Goal: Task Accomplishment & Management: Manage account settings

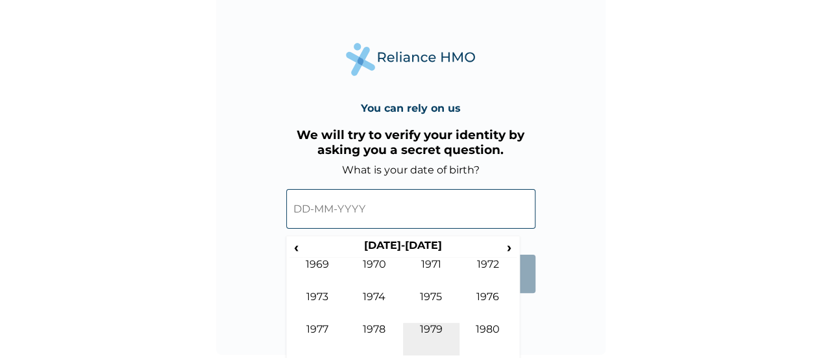
click at [429, 326] on td "1979" at bounding box center [431, 339] width 57 height 32
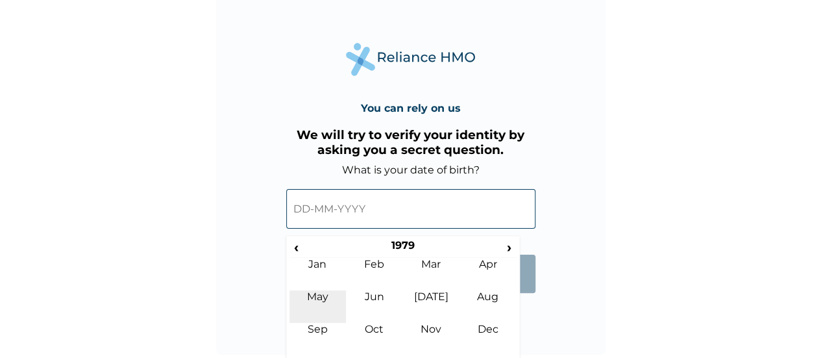
click at [316, 299] on td "May" at bounding box center [318, 306] width 57 height 32
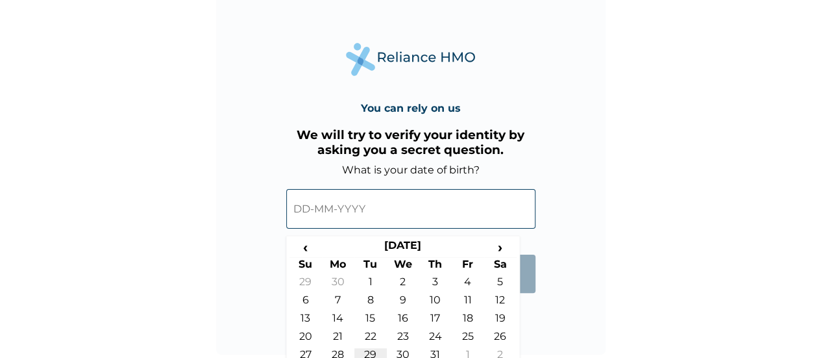
click at [366, 350] on td "29" at bounding box center [370, 357] width 32 height 18
type input "29-05-1979"
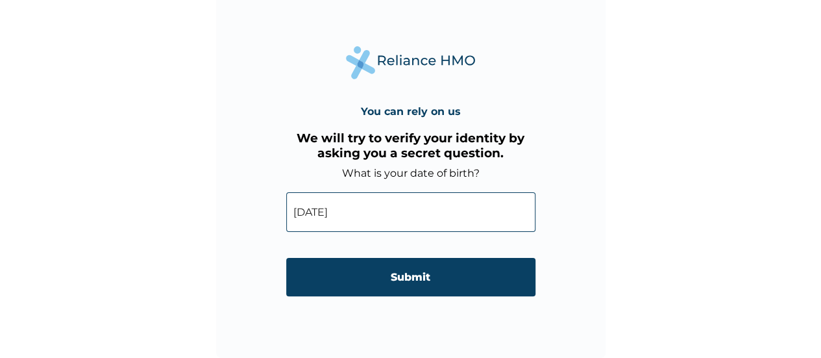
scroll to position [31, 0]
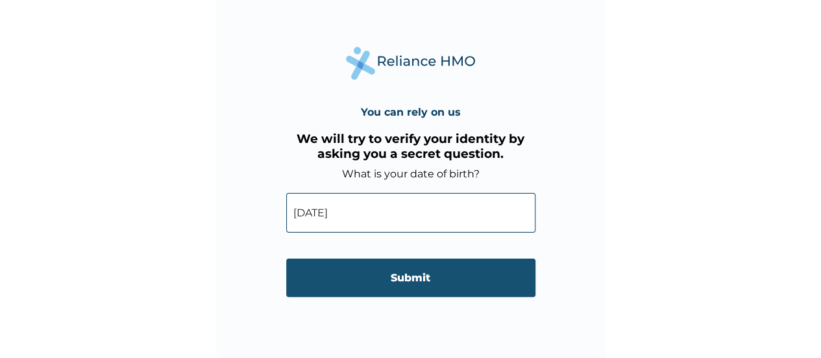
click at [428, 285] on input "Submit" at bounding box center [410, 277] width 249 height 38
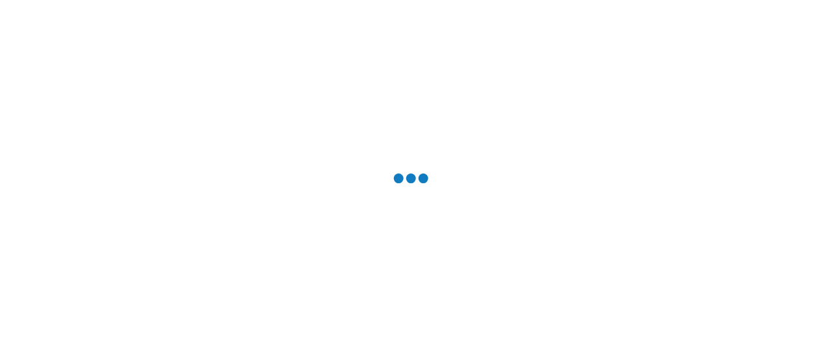
scroll to position [0, 0]
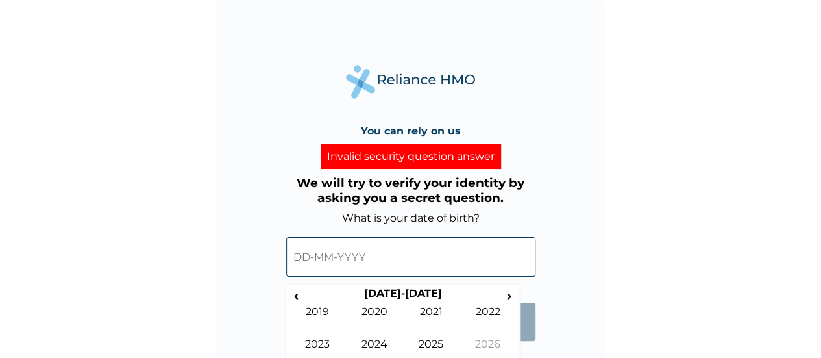
click at [408, 260] on input "text" at bounding box center [410, 257] width 249 height 40
click at [295, 291] on span "‹" at bounding box center [297, 295] width 14 height 16
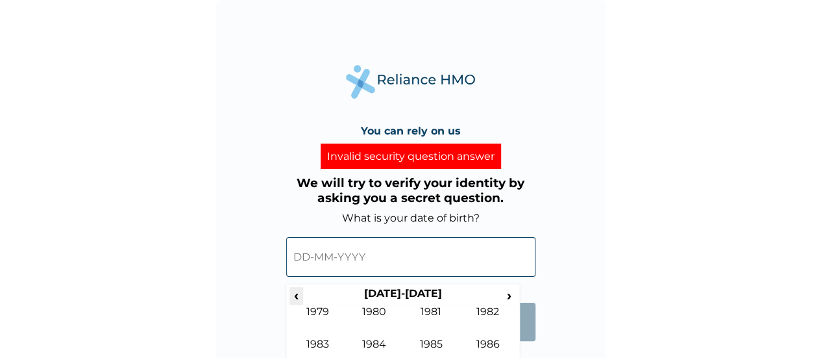
click at [295, 291] on span "‹" at bounding box center [297, 295] width 14 height 16
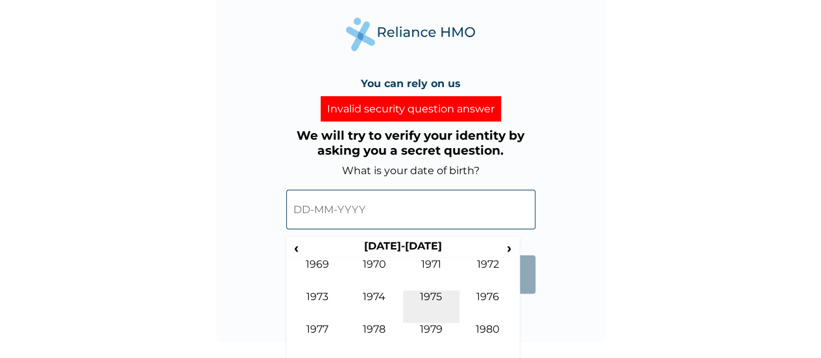
scroll to position [48, 0]
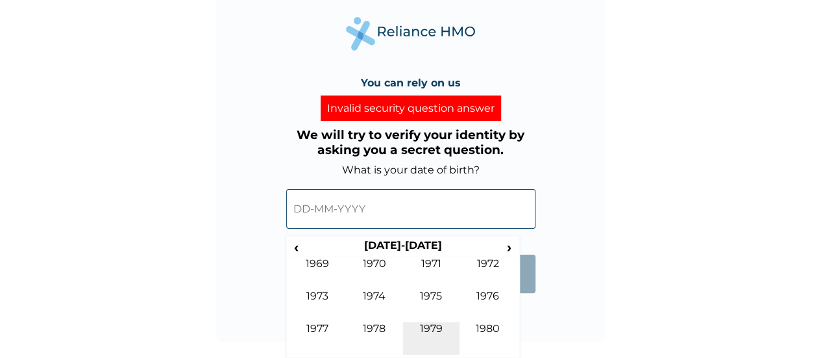
click at [440, 329] on td "1979" at bounding box center [431, 338] width 57 height 32
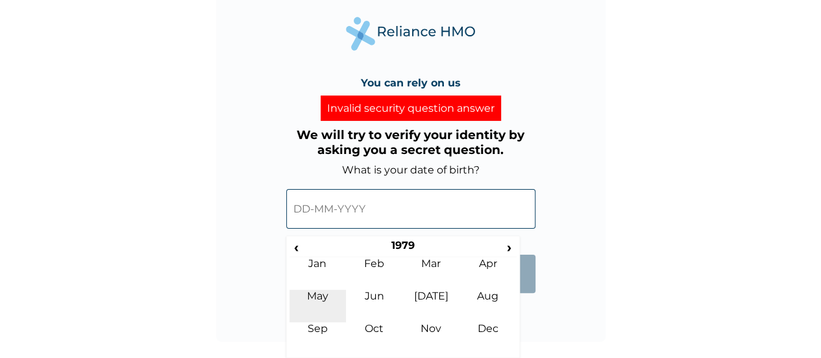
click at [314, 297] on td "May" at bounding box center [318, 306] width 57 height 32
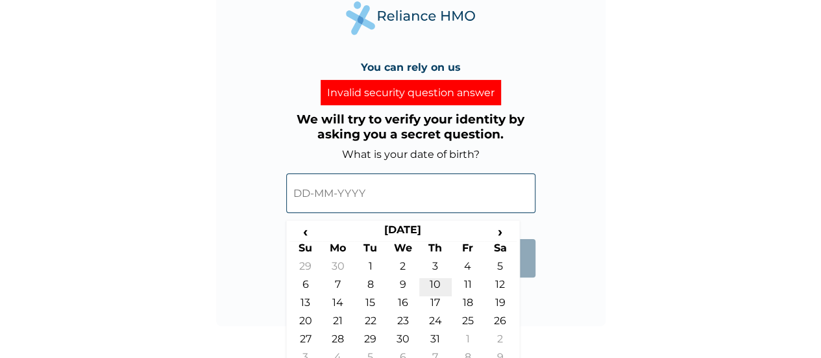
scroll to position [77, 0]
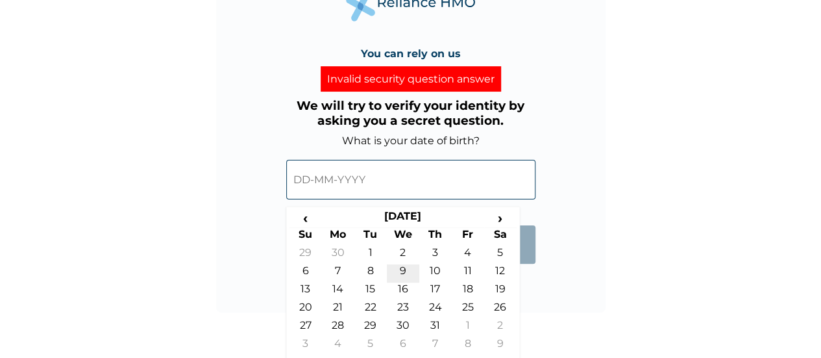
click at [402, 267] on td "9" at bounding box center [403, 273] width 32 height 18
type input "09-05-1979"
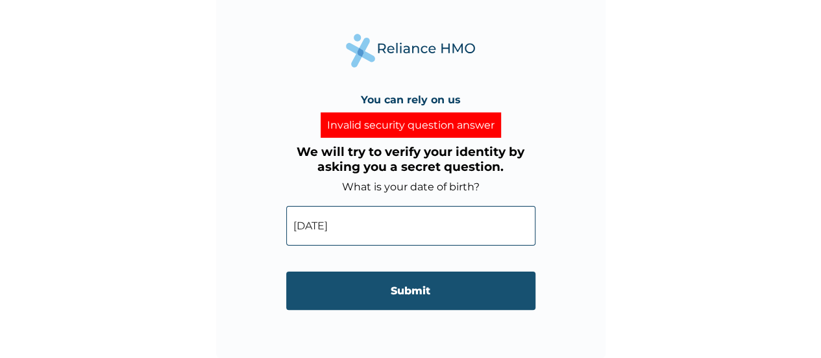
click at [419, 291] on input "Submit" at bounding box center [410, 290] width 249 height 38
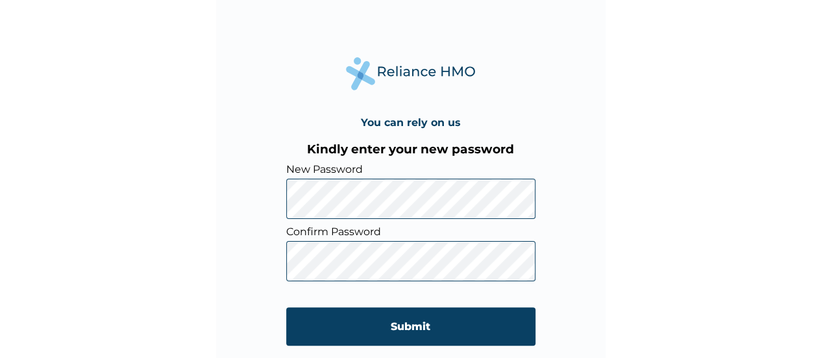
scroll to position [31, 0]
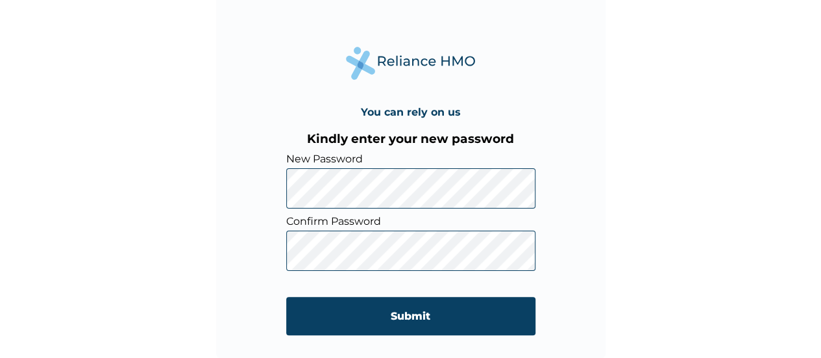
click at [251, 197] on div "You can rely on us Kindly enter your new password New Password Confirm Password…" at bounding box center [411, 164] width 390 height 390
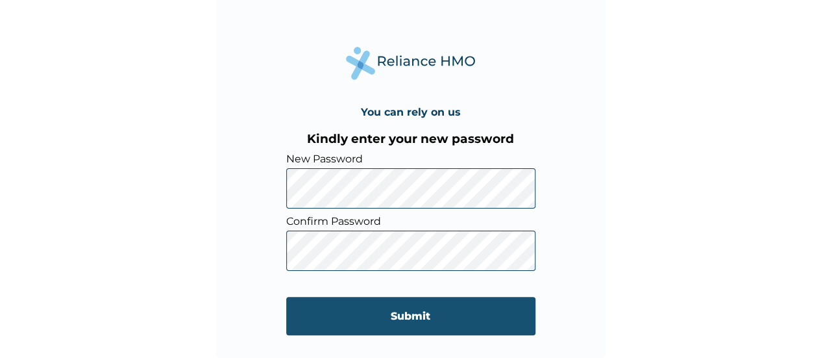
click at [425, 319] on input "Submit" at bounding box center [410, 316] width 249 height 38
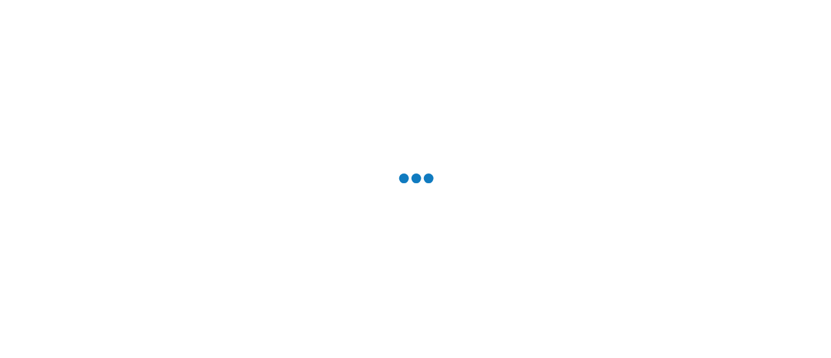
scroll to position [0, 0]
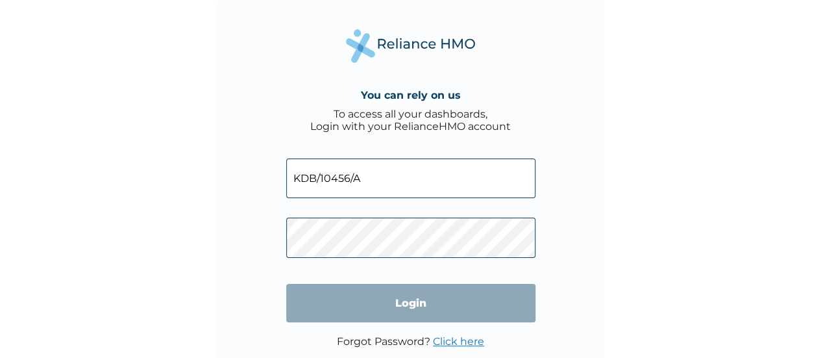
click at [407, 310] on input "Login" at bounding box center [410, 303] width 249 height 38
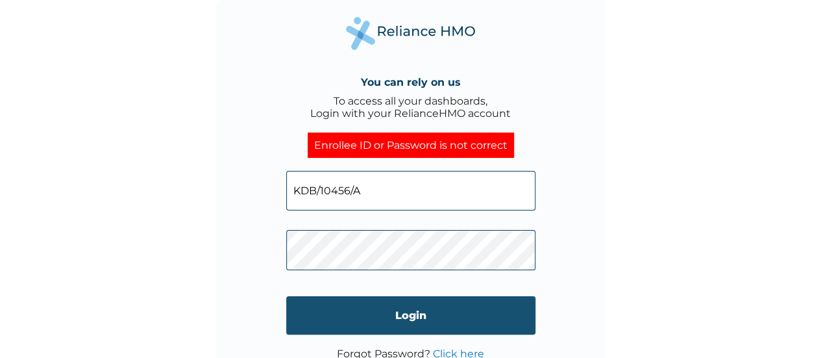
click at [406, 328] on input "Login" at bounding box center [410, 315] width 249 height 38
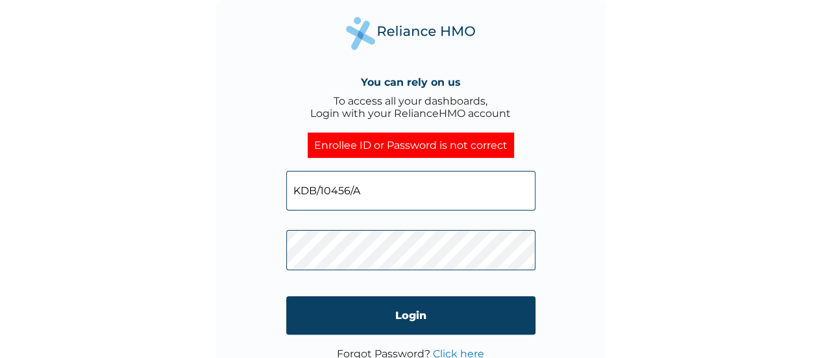
click at [401, 199] on input "KDB/10456/A" at bounding box center [410, 191] width 249 height 40
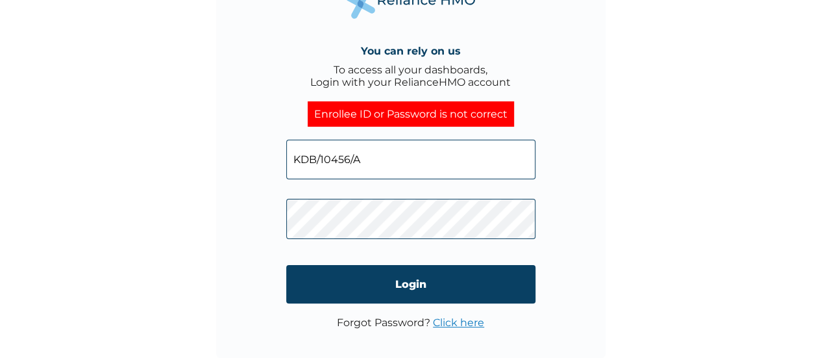
click at [458, 328] on link "Click here" at bounding box center [458, 322] width 51 height 12
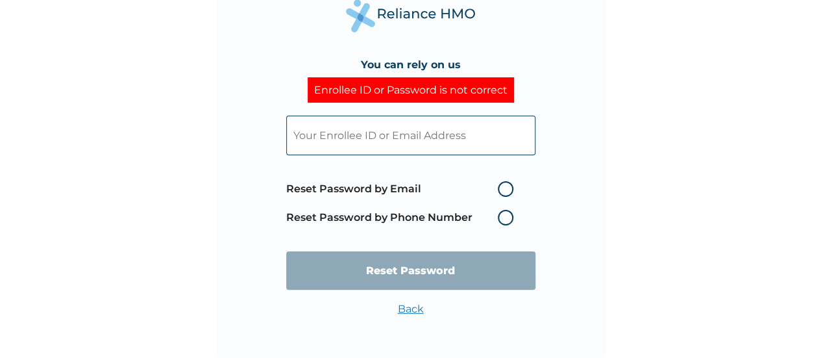
click at [402, 145] on input "text" at bounding box center [410, 136] width 249 height 40
type input "KDB/10456/A"
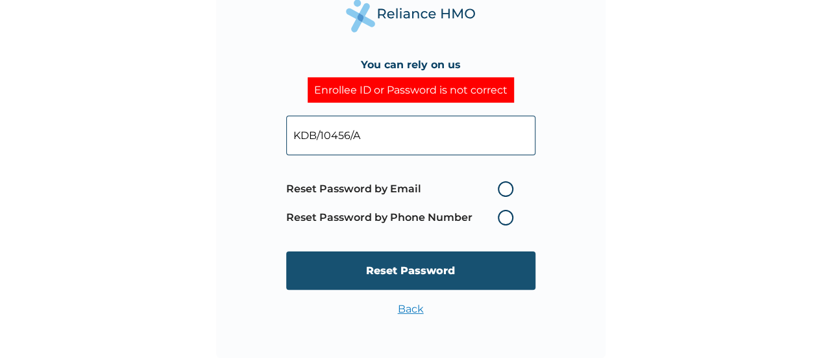
click at [412, 275] on input "Reset Password" at bounding box center [410, 270] width 249 height 38
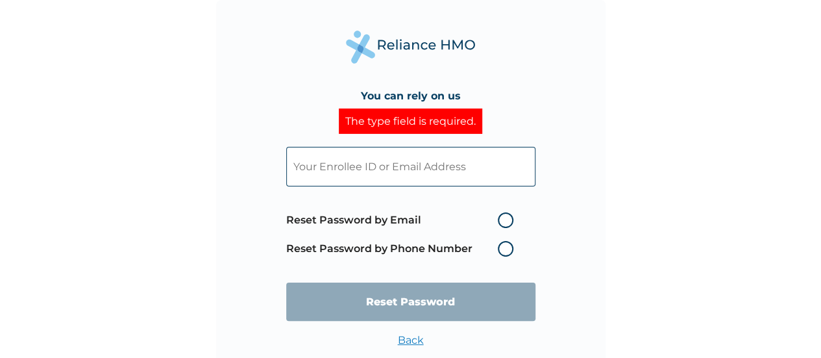
click at [378, 172] on input "text" at bounding box center [410, 167] width 249 height 40
type input "KDB/10456/A"
click at [399, 174] on input "KDB/10456/A" at bounding box center [410, 167] width 249 height 40
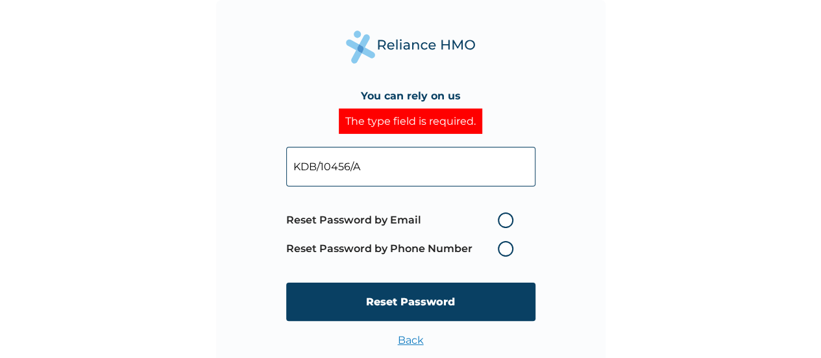
click at [167, 269] on div "You can rely on us The type field is required. KDB/10456/A Reset Password by Em…" at bounding box center [410, 179] width 821 height 358
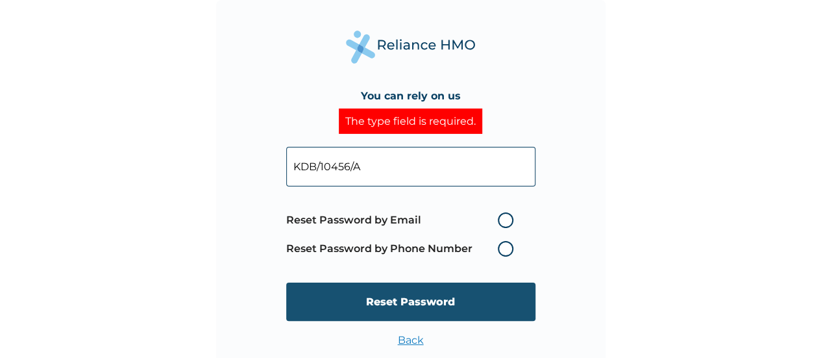
click at [408, 306] on input "Reset Password" at bounding box center [410, 301] width 249 height 38
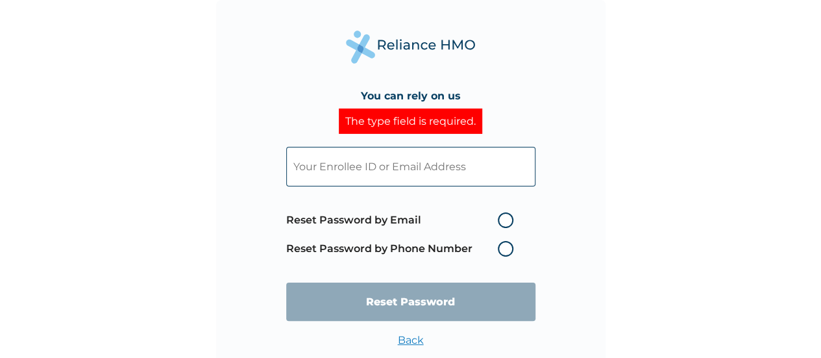
click at [389, 160] on input "text" at bounding box center [410, 167] width 249 height 40
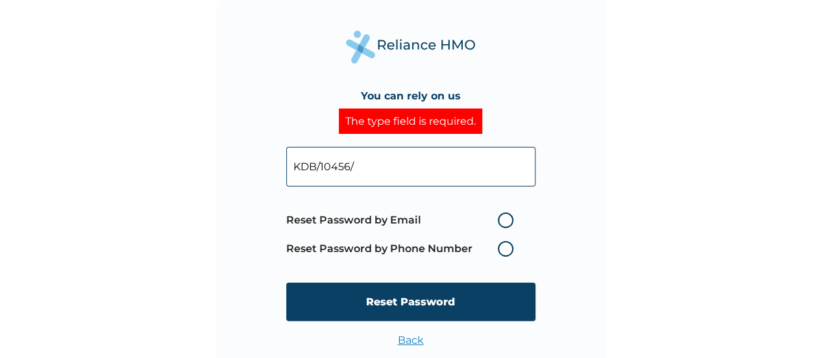
type input "KDB/10456/A"
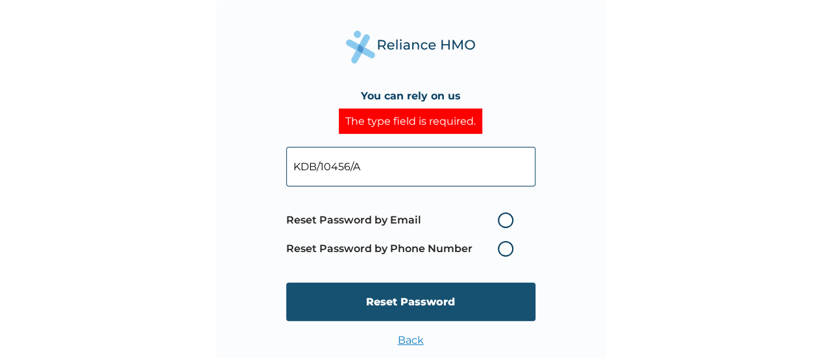
click at [393, 304] on input "Reset Password" at bounding box center [410, 301] width 249 height 38
